Goal: Task Accomplishment & Management: Use online tool/utility

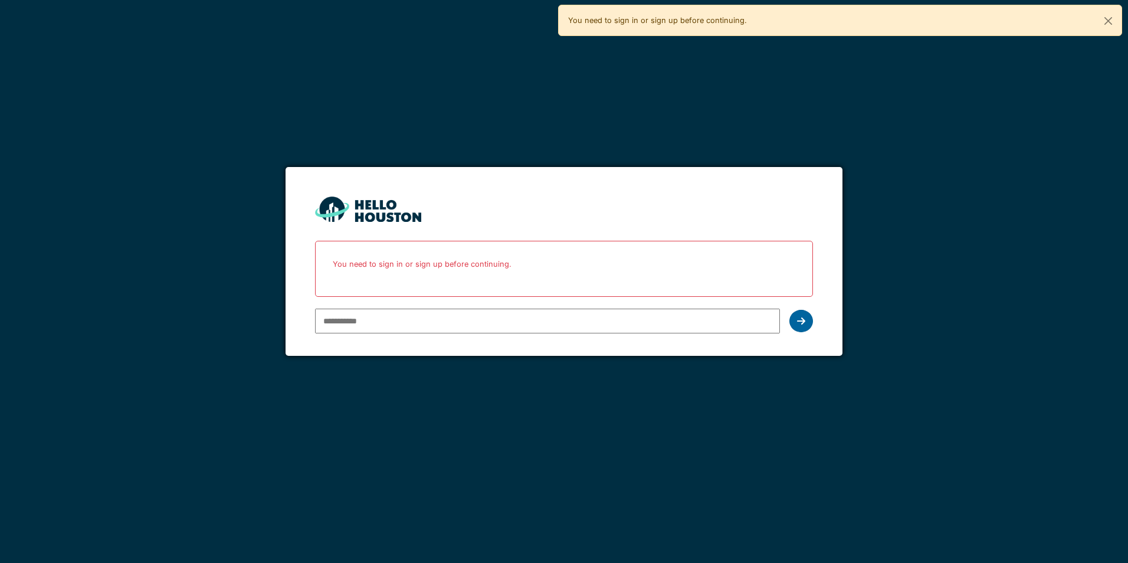
type input "**********"
click at [801, 323] on icon at bounding box center [801, 320] width 8 height 9
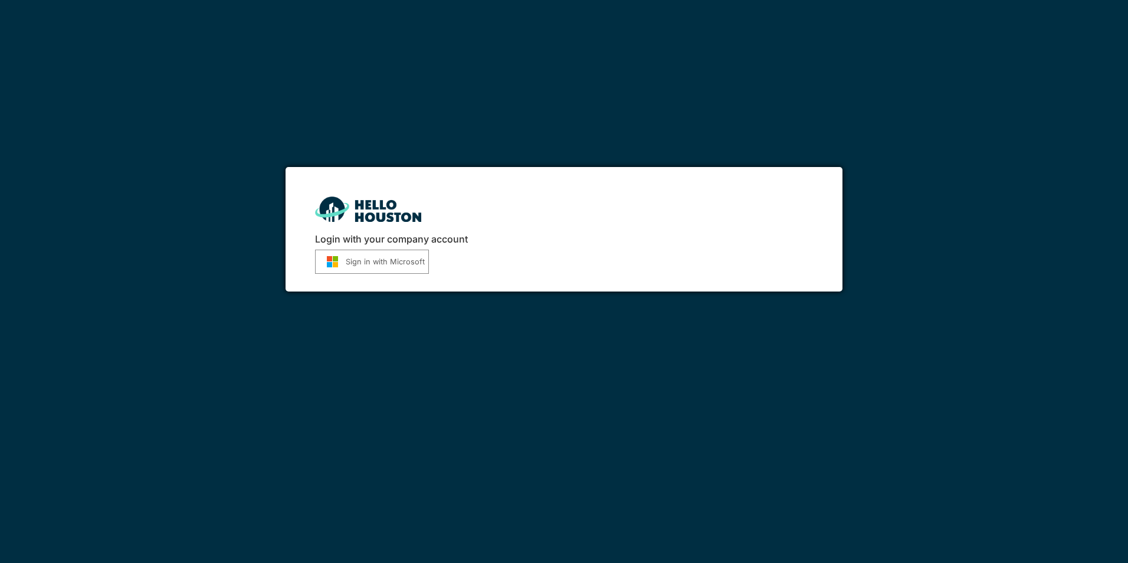
click at [396, 272] on button "Sign in with Microsoft" at bounding box center [372, 262] width 114 height 24
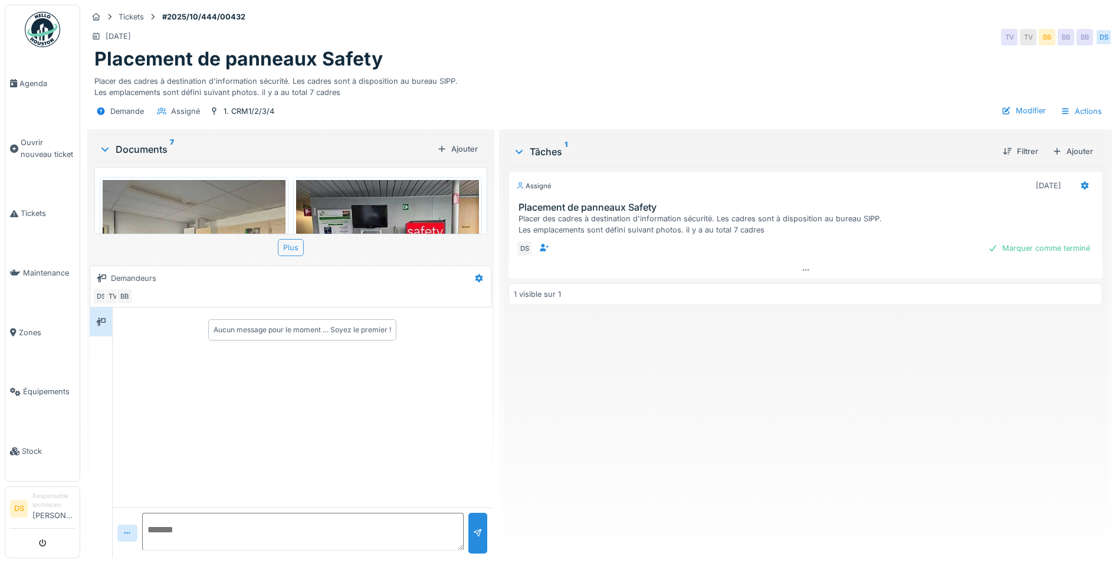
click at [280, 253] on div "Plus" at bounding box center [291, 247] width 26 height 17
click at [281, 252] on div "Plus" at bounding box center [291, 247] width 26 height 17
click at [228, 209] on img at bounding box center [194, 248] width 183 height 137
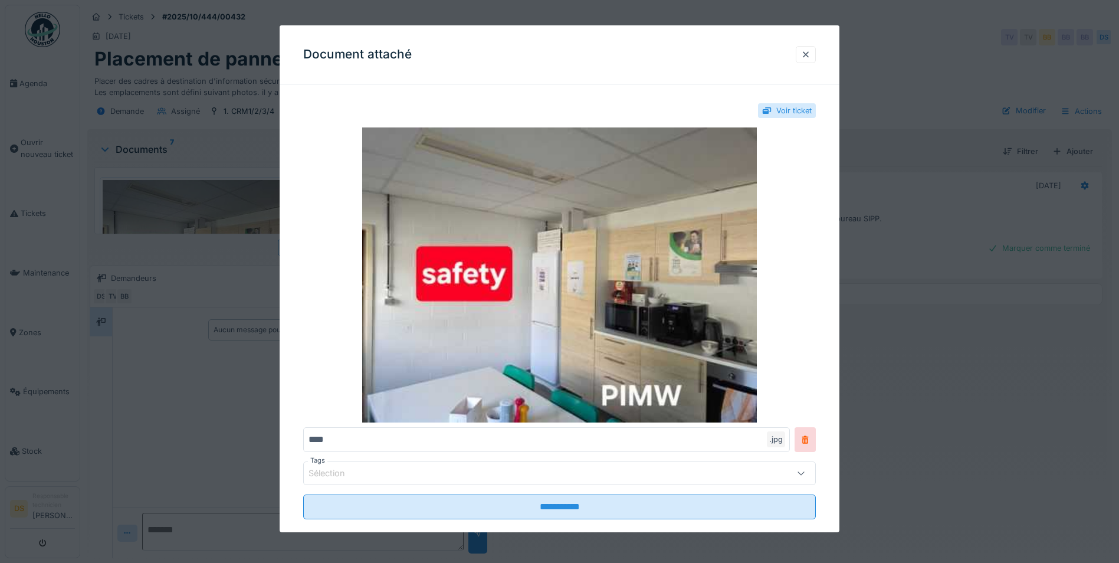
click at [815, 471] on div at bounding box center [801, 473] width 28 height 22
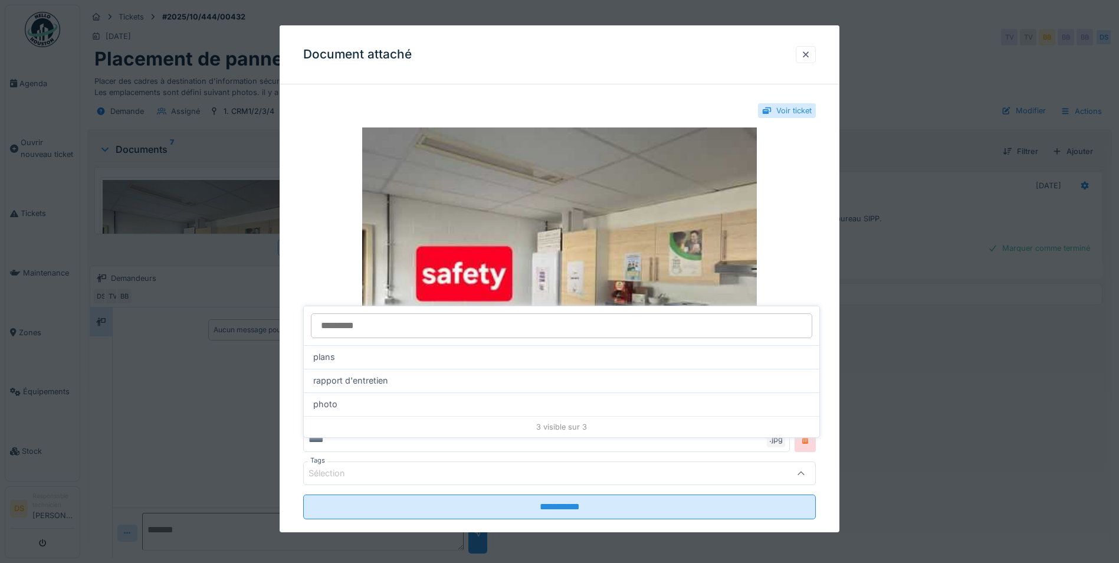
scroll to position [20, 0]
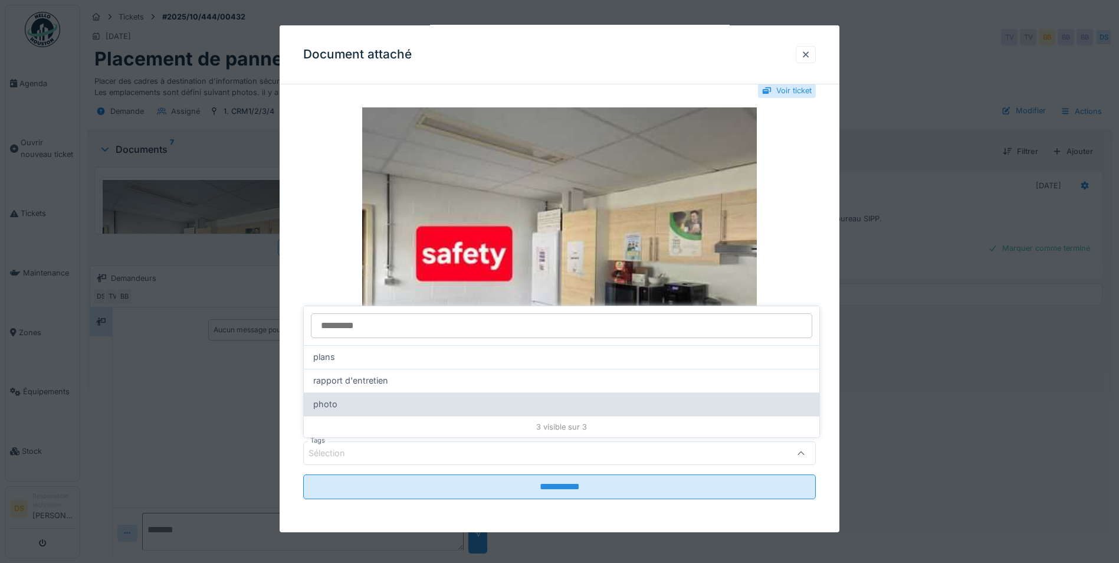
click at [791, 406] on div "photo" at bounding box center [561, 404] width 497 height 13
type input "***"
click at [799, 408] on icon at bounding box center [804, 403] width 11 height 8
click at [847, 435] on div at bounding box center [559, 281] width 1119 height 563
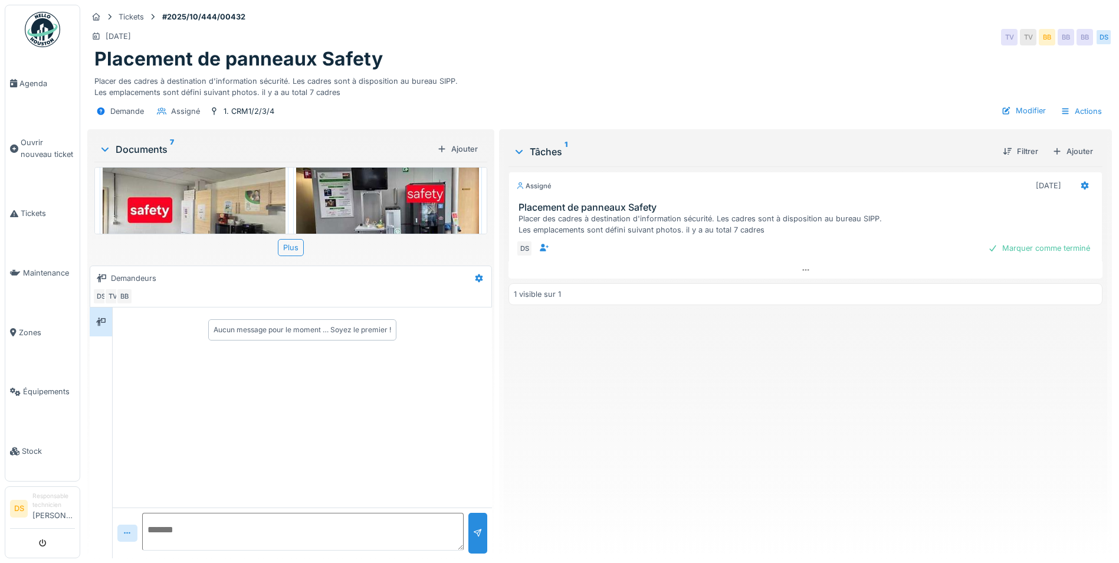
scroll to position [59, 0]
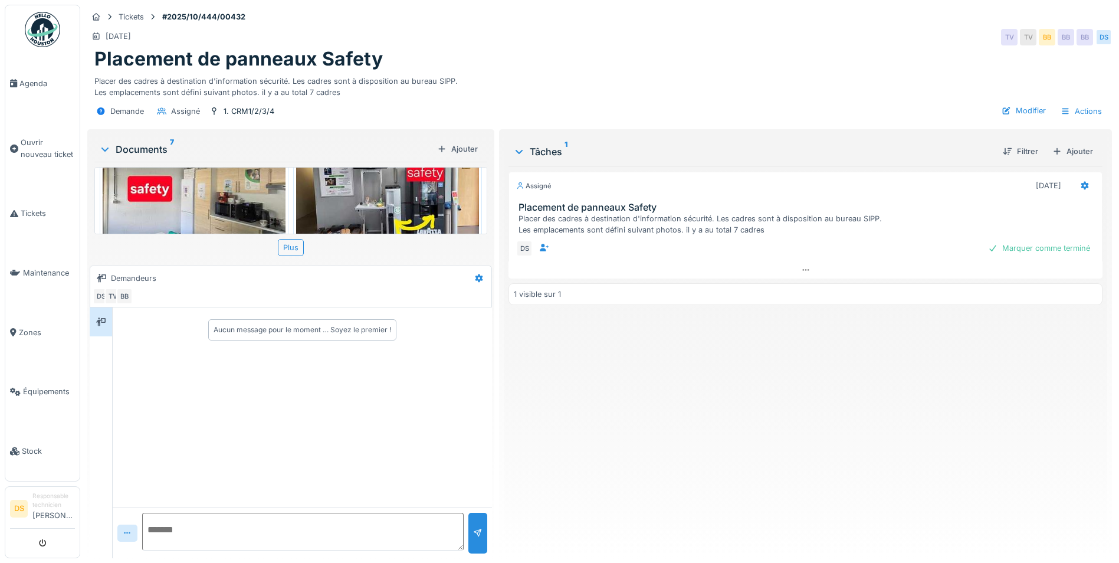
click at [402, 206] on img at bounding box center [387, 189] width 183 height 136
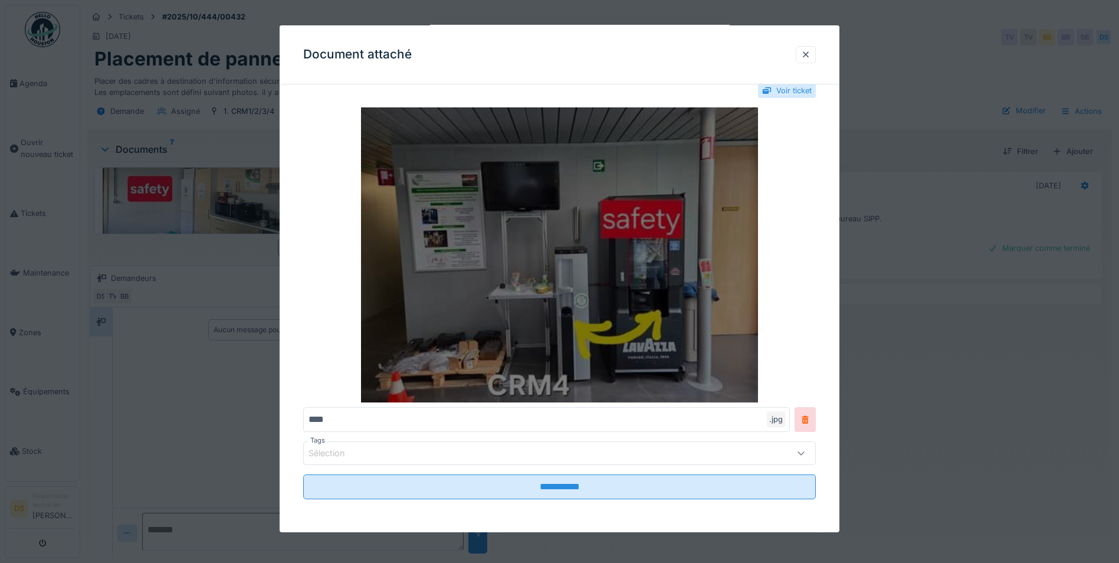
scroll to position [0, 0]
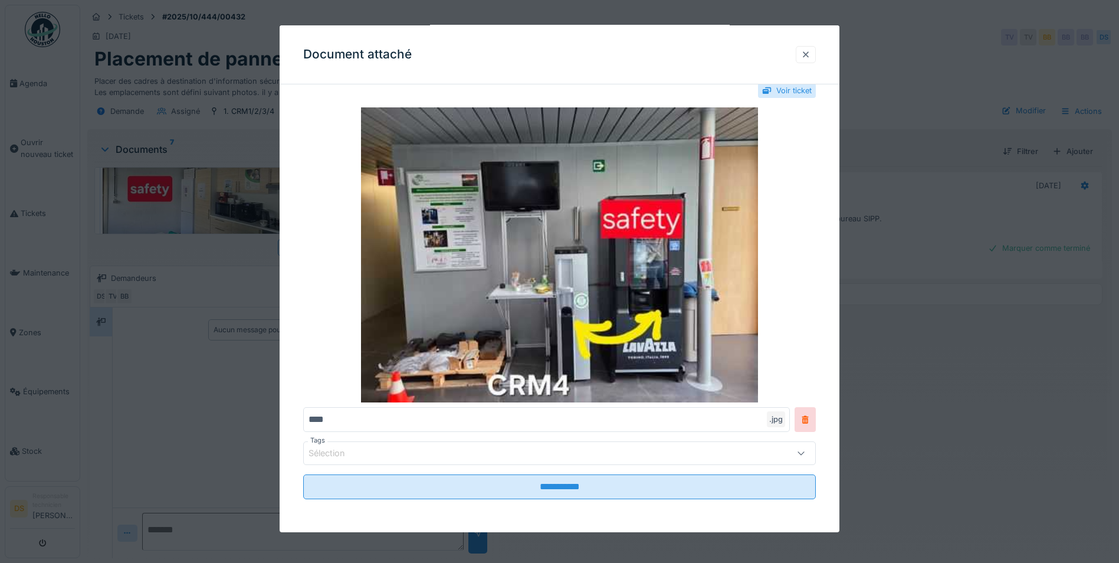
click at [809, 55] on div at bounding box center [805, 54] width 9 height 11
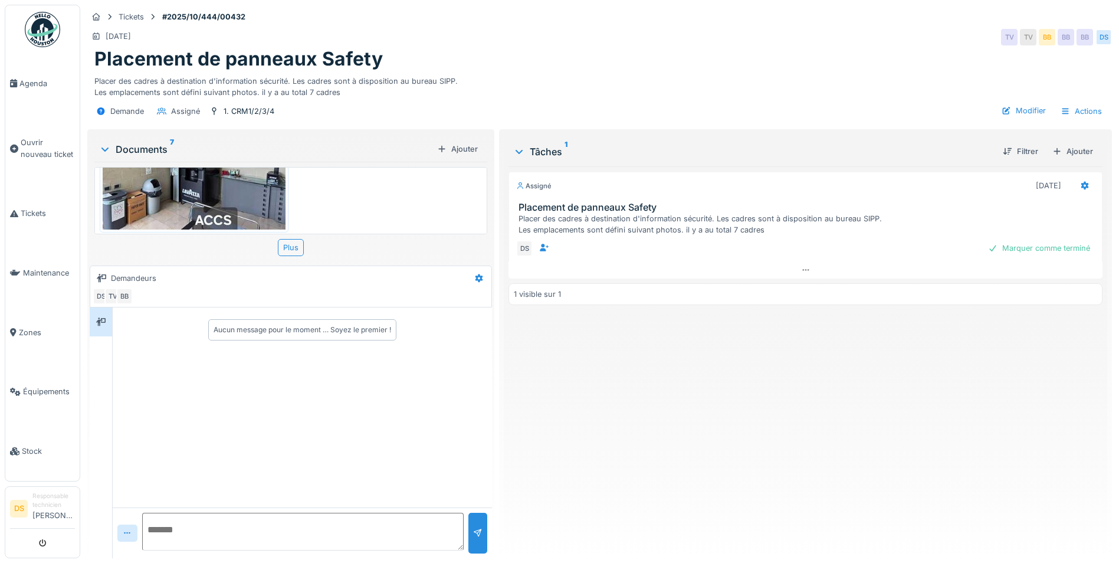
scroll to position [601, 0]
